Goal: Information Seeking & Learning: Learn about a topic

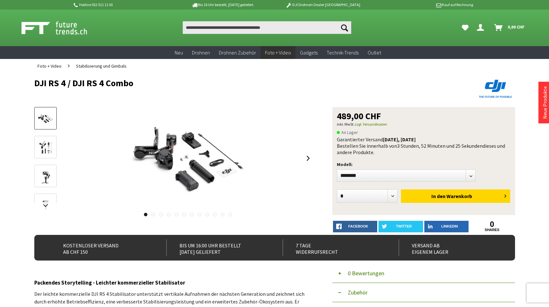
click at [314, 155] on div "**********" at bounding box center [274, 171] width 480 height 128
click at [310, 159] on link at bounding box center [308, 158] width 10 height 22
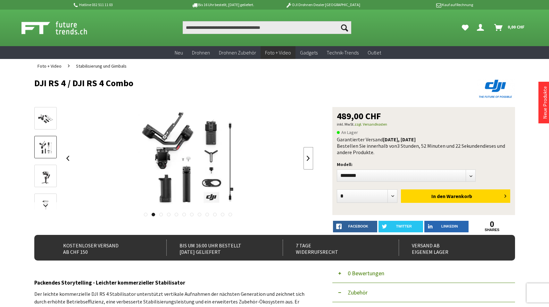
click at [310, 159] on link at bounding box center [308, 158] width 10 height 22
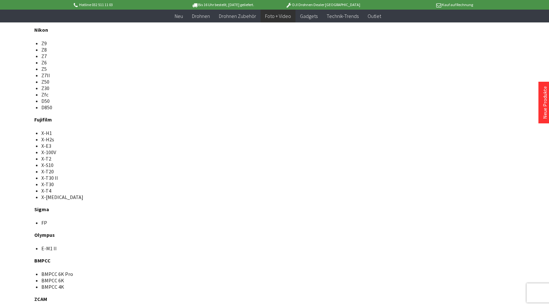
scroll to position [4235, 0]
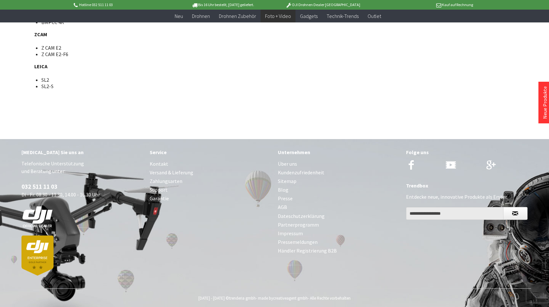
click at [288, 229] on link "Impressum" at bounding box center [339, 233] width 122 height 9
click at [291, 160] on link "Über uns" at bounding box center [339, 164] width 122 height 9
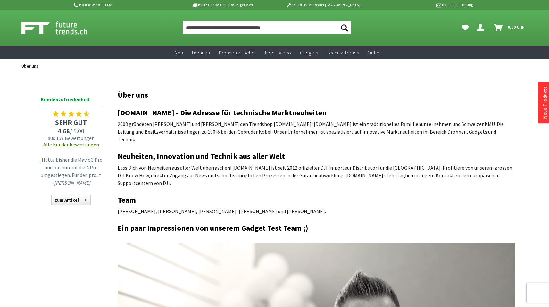
click at [219, 26] on input "Produkt, Marke, Kategorie, EAN, Artikelnummer…" at bounding box center [267, 27] width 168 height 13
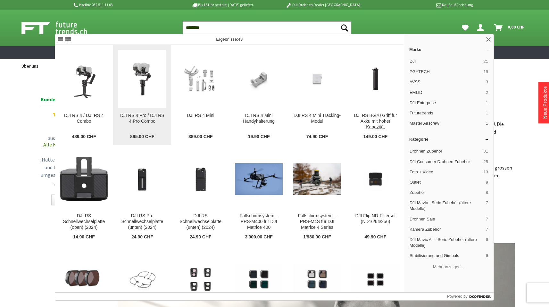
type input "********"
click at [154, 90] on img at bounding box center [142, 79] width 48 height 48
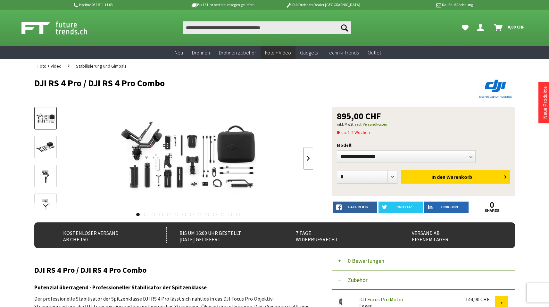
click at [310, 156] on link at bounding box center [308, 158] width 10 height 22
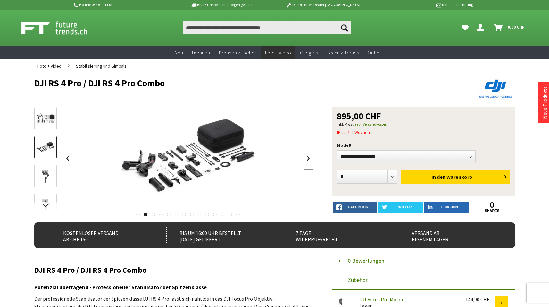
click at [310, 156] on link at bounding box center [308, 158] width 10 height 22
